Goal: Navigation & Orientation: Find specific page/section

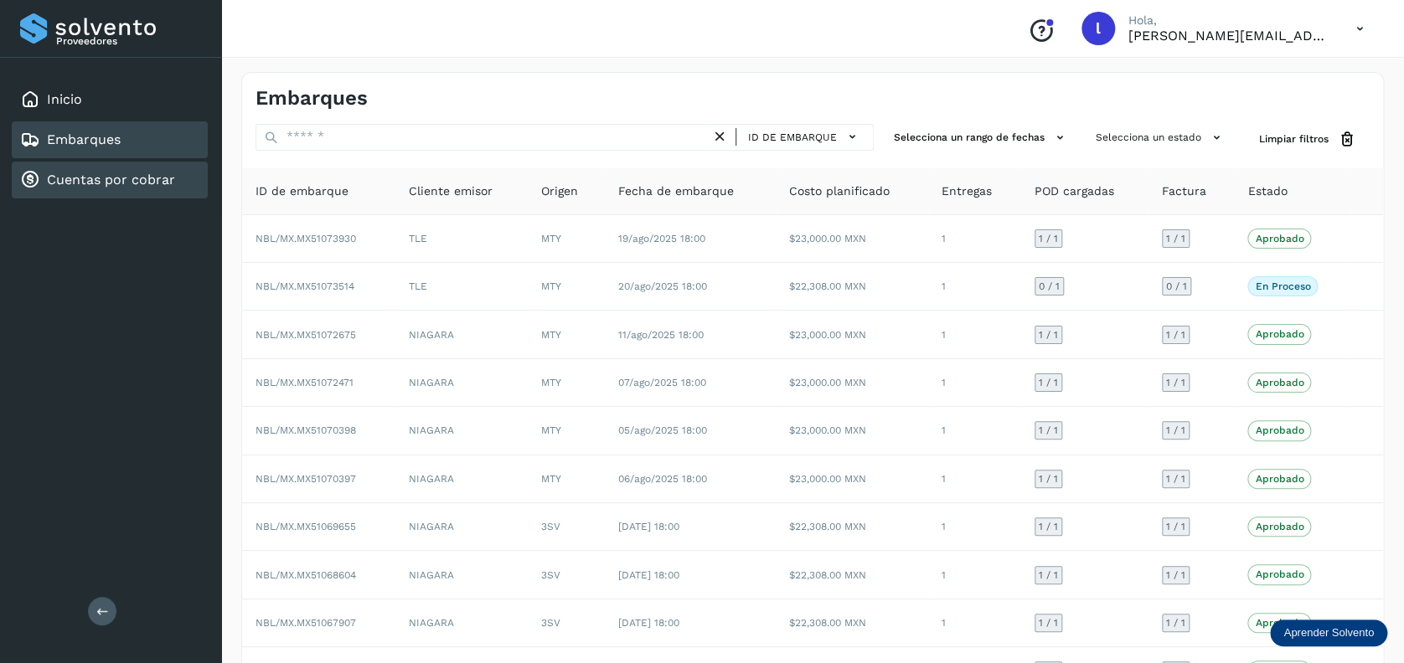
click at [152, 188] on div "Cuentas por cobrar" at bounding box center [97, 180] width 155 height 20
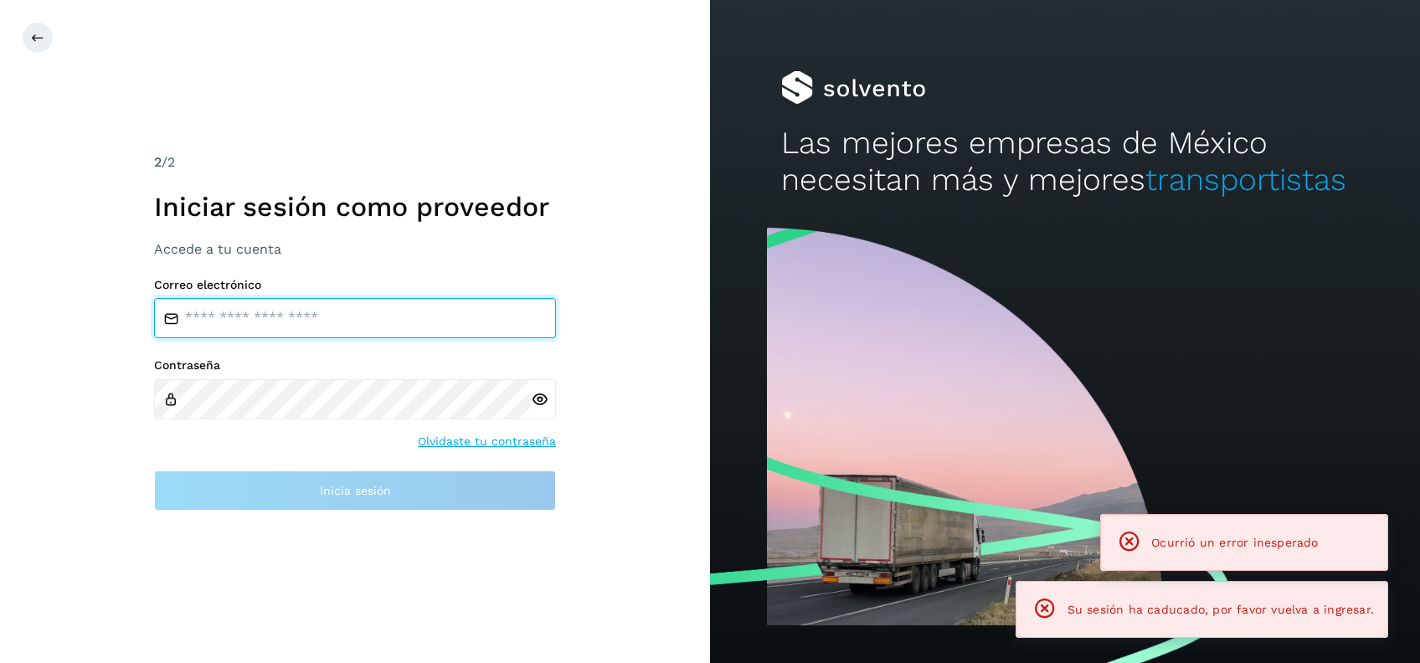
type input "**********"
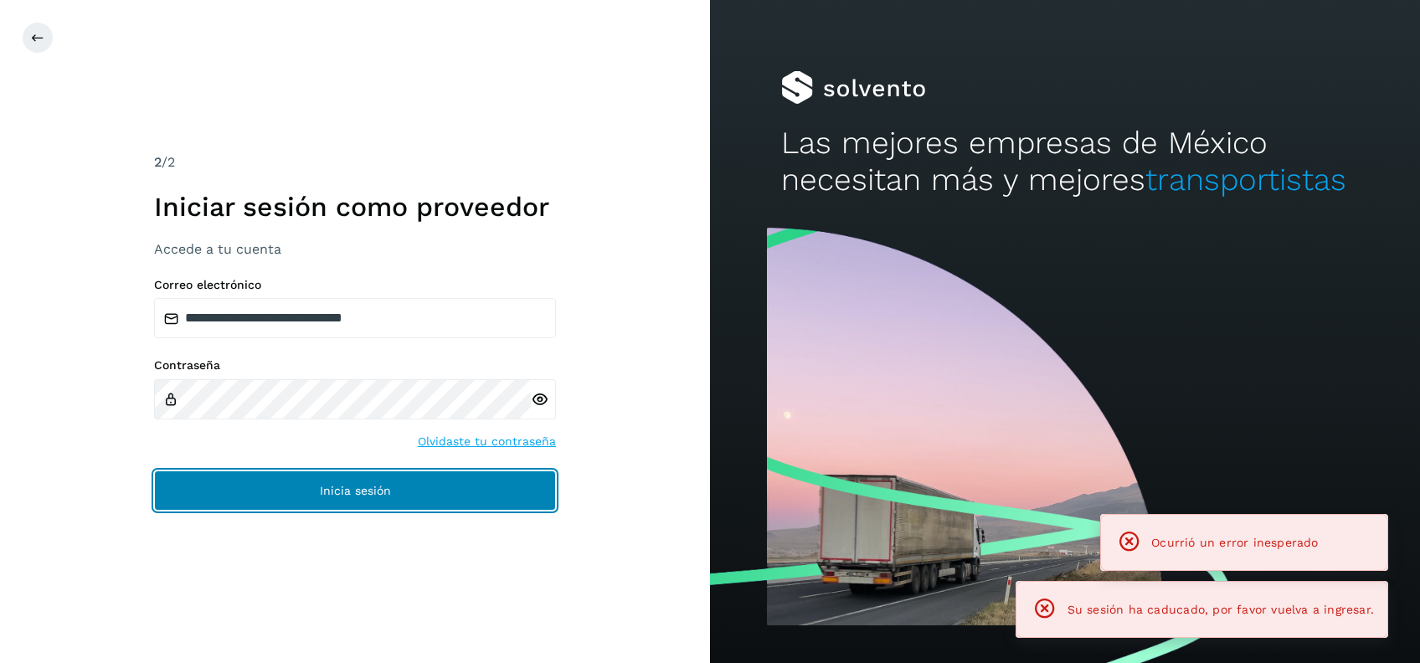
click at [320, 495] on span "Inicia sesión" at bounding box center [355, 491] width 71 height 12
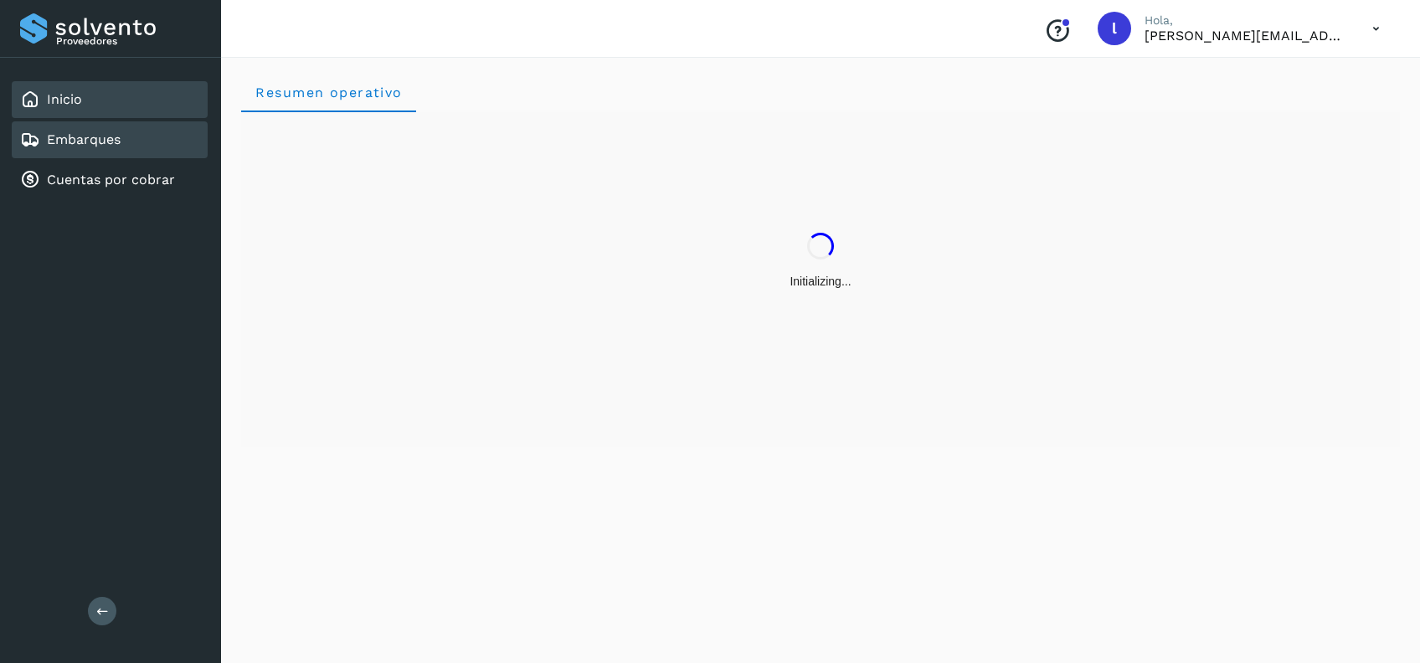
click at [94, 136] on link "Embarques" at bounding box center [84, 139] width 74 height 16
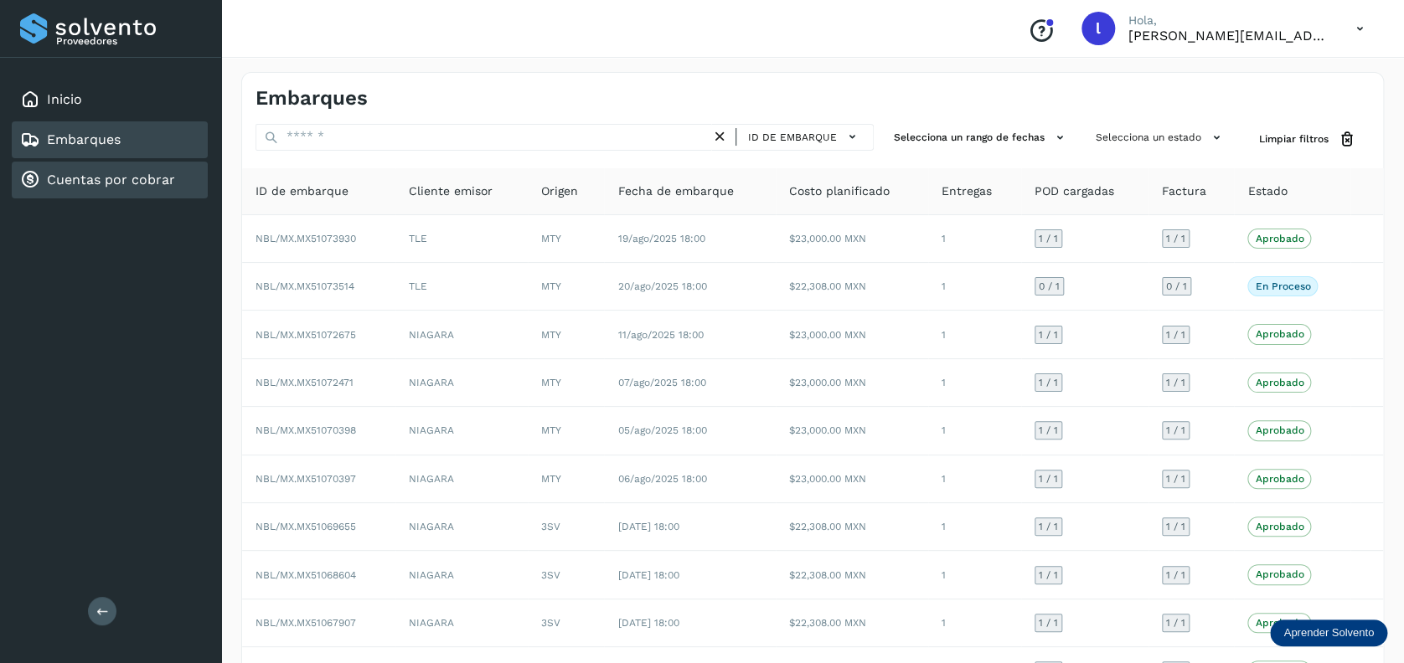
click at [87, 173] on link "Cuentas por cobrar" at bounding box center [111, 180] width 128 height 16
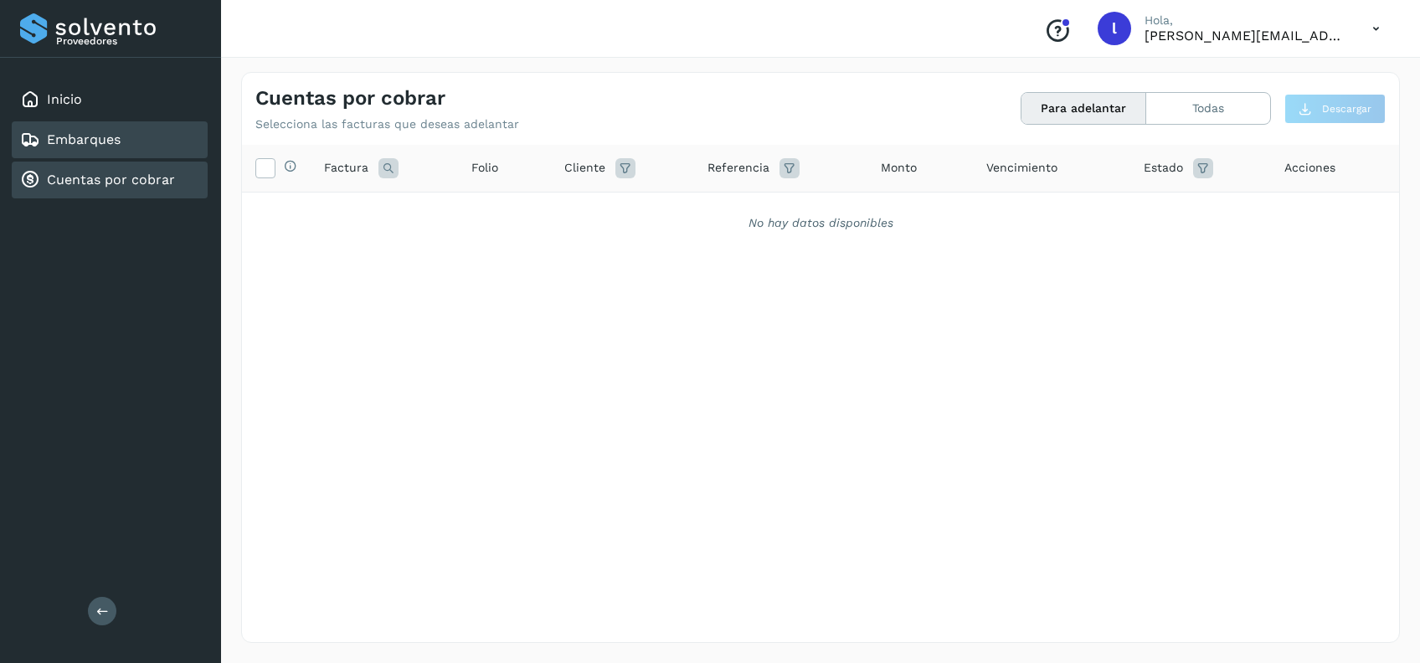
click at [66, 138] on link "Embarques" at bounding box center [84, 139] width 74 height 16
